Goal: Check status: Check status

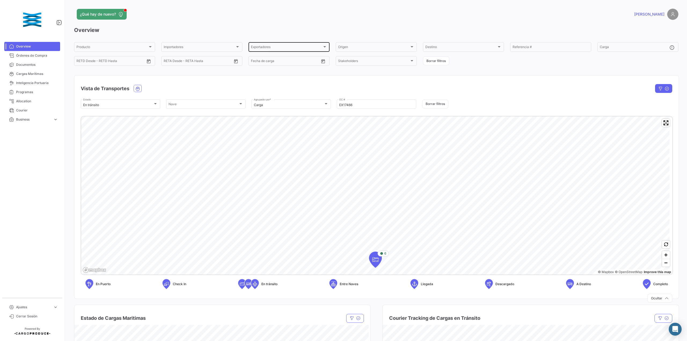
scroll to position [36, 0]
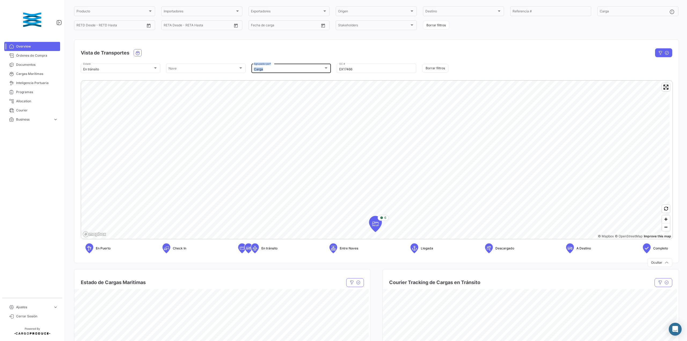
drag, startPoint x: 346, startPoint y: 65, endPoint x: 326, endPoint y: 64, distance: 19.6
click at [326, 64] on div "En [PERSON_NAME] Estado [PERSON_NAME] [PERSON_NAME] Carga Agrupador por * EX174…" at bounding box center [376, 68] width 591 height 11
click at [352, 68] on input "EX17466" at bounding box center [376, 69] width 75 height 4
drag, startPoint x: 320, startPoint y: 69, endPoint x: 309, endPoint y: 69, distance: 10.7
click at [309, 69] on div "En [PERSON_NAME] Estado [PERSON_NAME] [PERSON_NAME] Carga Agrupador por * EX174…" at bounding box center [376, 68] width 591 height 11
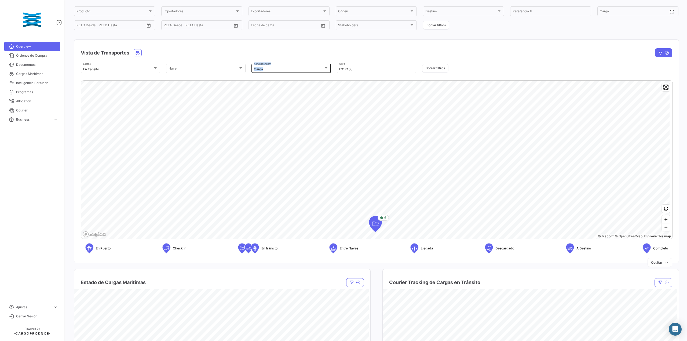
drag, startPoint x: 361, startPoint y: 67, endPoint x: 301, endPoint y: 66, distance: 60.1
click at [301, 66] on div "En [PERSON_NAME] Estado [PERSON_NAME] [PERSON_NAME] Carga Agrupador por * EX174…" at bounding box center [376, 68] width 591 height 11
click at [381, 70] on input "EX17466" at bounding box center [376, 69] width 75 height 4
drag, startPoint x: 381, startPoint y: 70, endPoint x: 290, endPoint y: 61, distance: 91.6
click at [290, 61] on div "En [PERSON_NAME] Estado [PERSON_NAME] [PERSON_NAME] Carga Agrupador por * EX174…" at bounding box center [376, 68] width 591 height 17
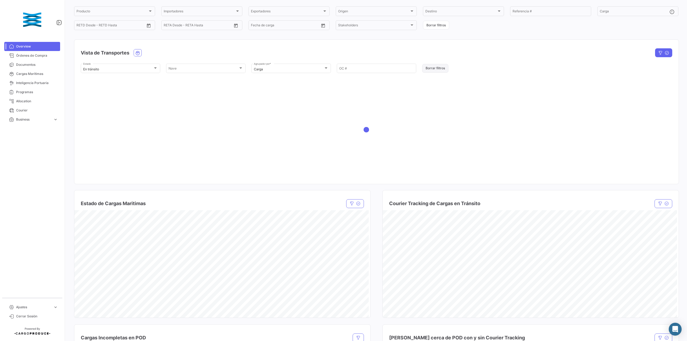
click at [424, 68] on button "Borrar filtros" at bounding box center [435, 68] width 26 height 9
click at [362, 71] on input "OC #" at bounding box center [376, 69] width 75 height 4
paste input "EX17466"
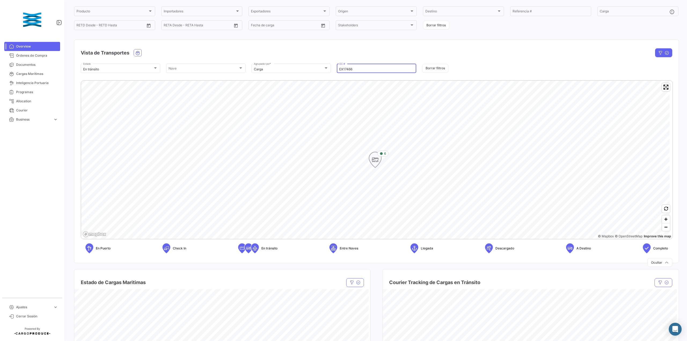
click at [384, 156] on span "6" at bounding box center [385, 153] width 2 height 5
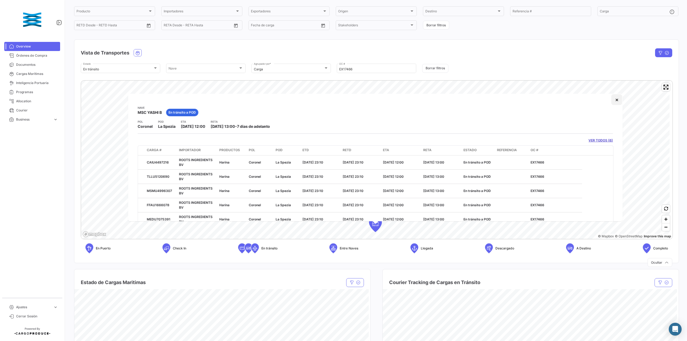
click at [611, 101] on button "×" at bounding box center [616, 99] width 11 height 11
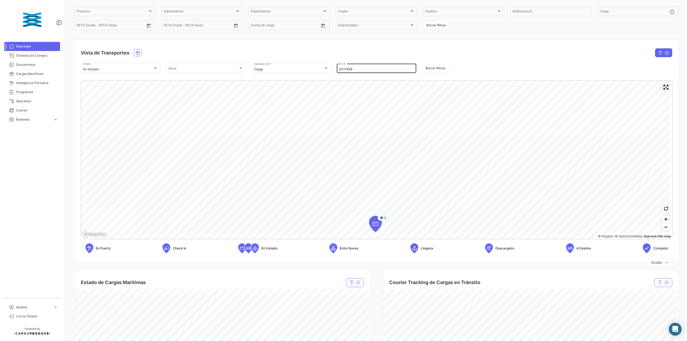
click at [353, 69] on input "EX17466" at bounding box center [376, 69] width 75 height 4
drag, startPoint x: 358, startPoint y: 69, endPoint x: 311, endPoint y: 71, distance: 46.2
click at [300, 67] on div "En [PERSON_NAME] Estado [PERSON_NAME] [PERSON_NAME] Carga Agrupador por * EX174…" at bounding box center [376, 68] width 591 height 11
paste input "99"
click at [386, 155] on span "4" at bounding box center [385, 153] width 2 height 5
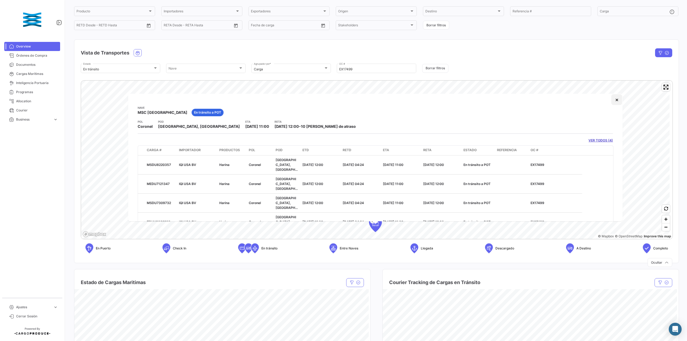
click at [617, 101] on button "×" at bounding box center [616, 99] width 11 height 11
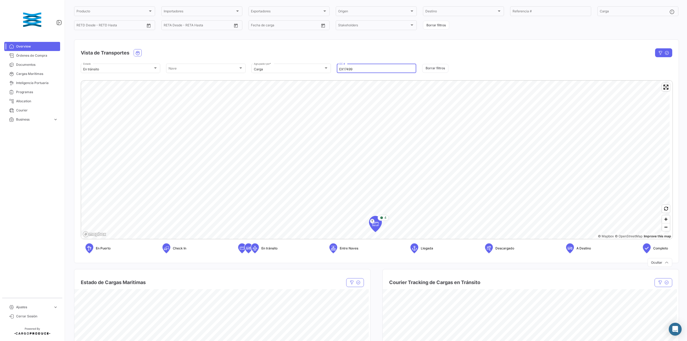
click at [354, 70] on input "EX17499" at bounding box center [376, 69] width 75 height 4
drag, startPoint x: 332, startPoint y: 68, endPoint x: 319, endPoint y: 67, distance: 13.5
click at [319, 67] on div "En [PERSON_NAME] Estado [PERSON_NAME] [PERSON_NAME] Carga Agrupador por * EX174…" at bounding box center [376, 68] width 591 height 11
paste input "381"
click at [383, 155] on div "2" at bounding box center [383, 153] width 6 height 5
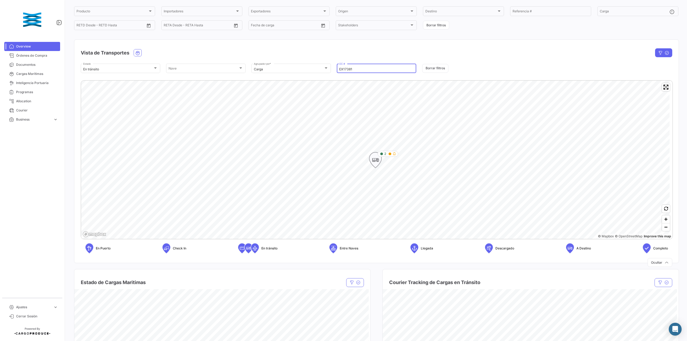
type input "EX17381"
